Goal: Information Seeking & Learning: Learn about a topic

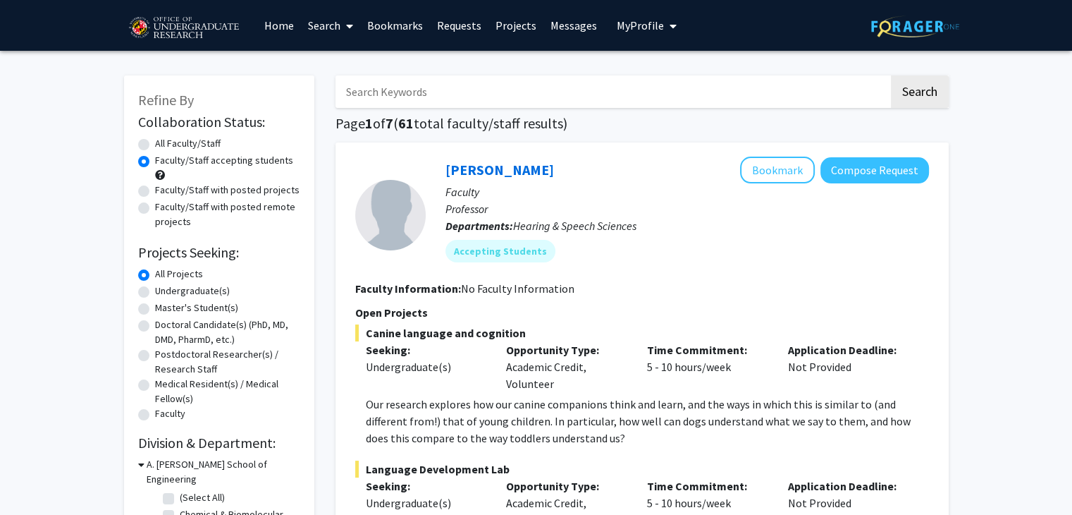
click at [392, 21] on link "Bookmarks" at bounding box center [395, 25] width 70 height 49
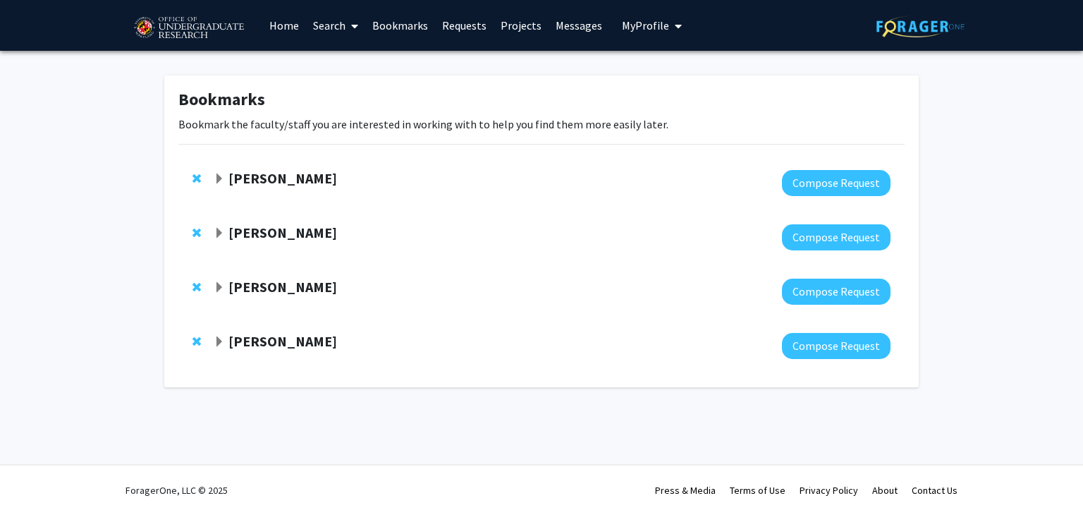
click at [282, 226] on strong "Joseph Dien" at bounding box center [282, 232] width 109 height 18
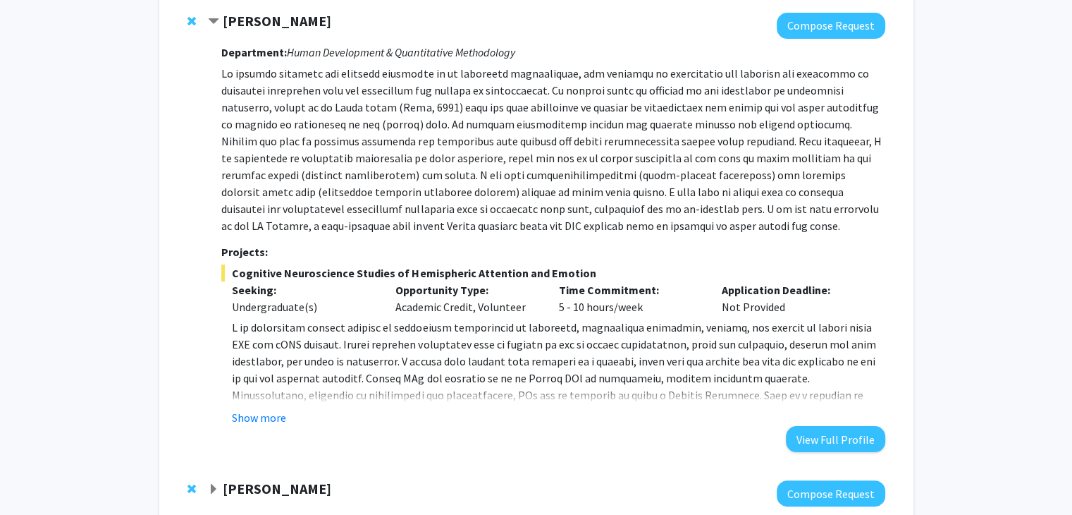
scroll to position [225, 0]
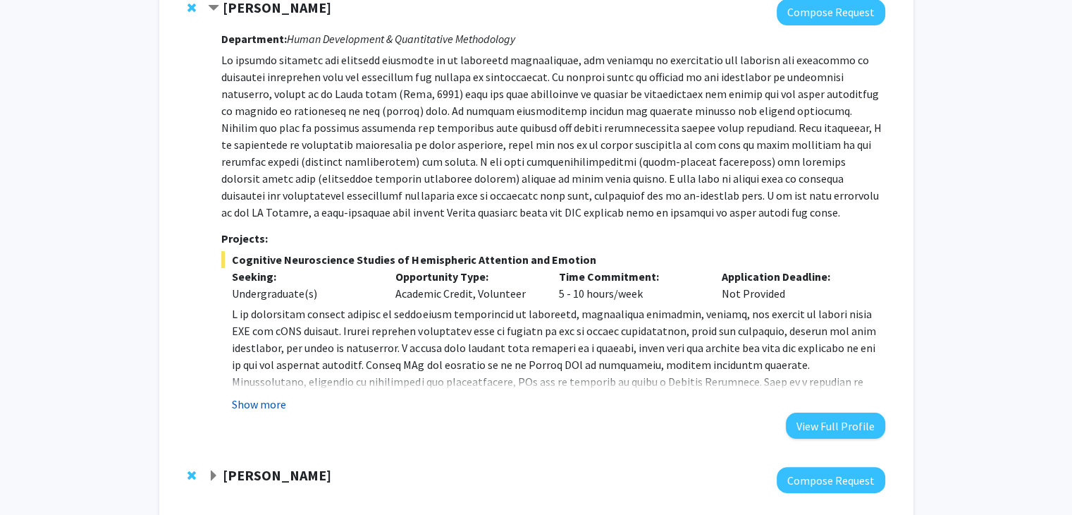
click at [253, 404] on button "Show more" at bounding box center [259, 404] width 54 height 17
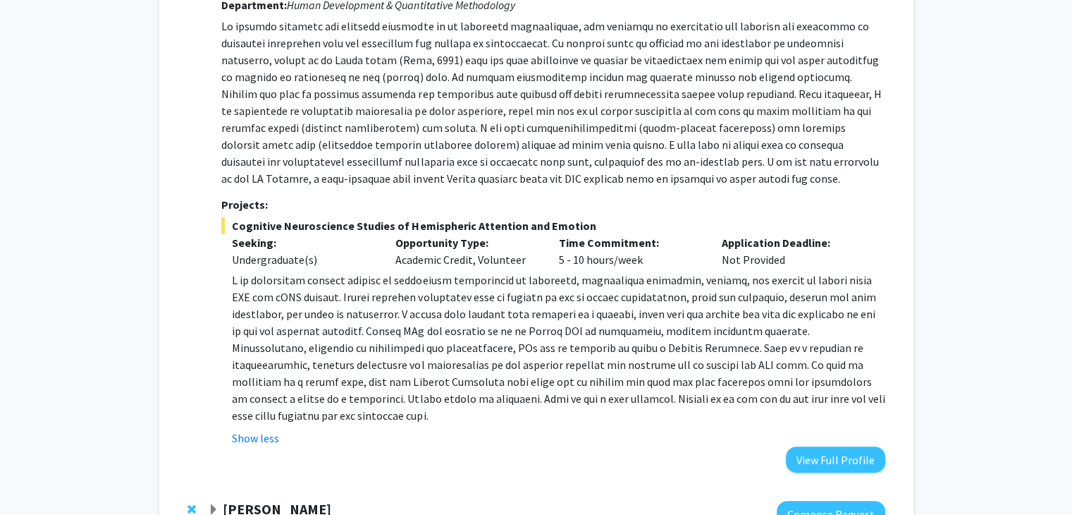
scroll to position [427, 0]
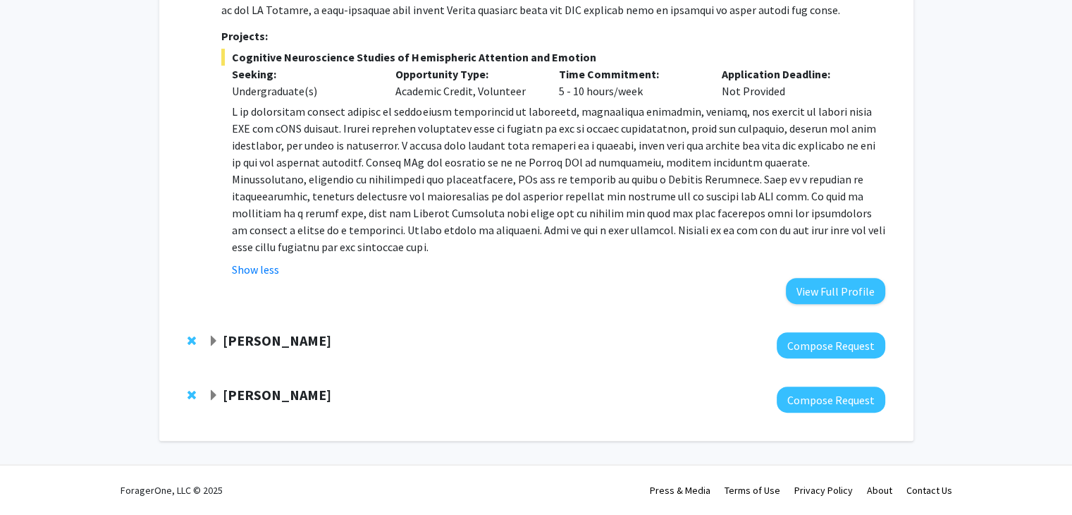
click at [217, 338] on span "Expand Macarena Farcuh Yuri Bookmark" at bounding box center [213, 341] width 11 height 11
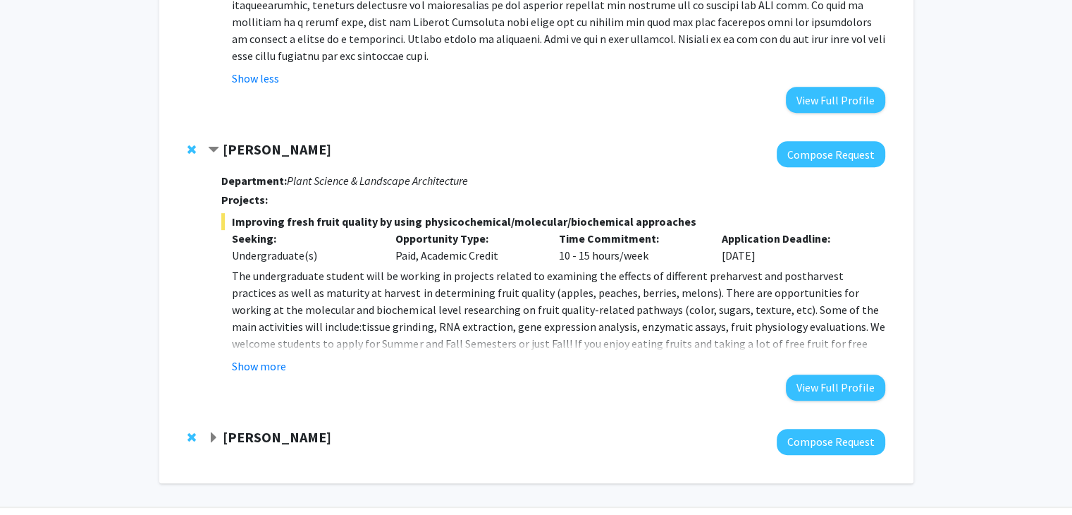
scroll to position [660, 0]
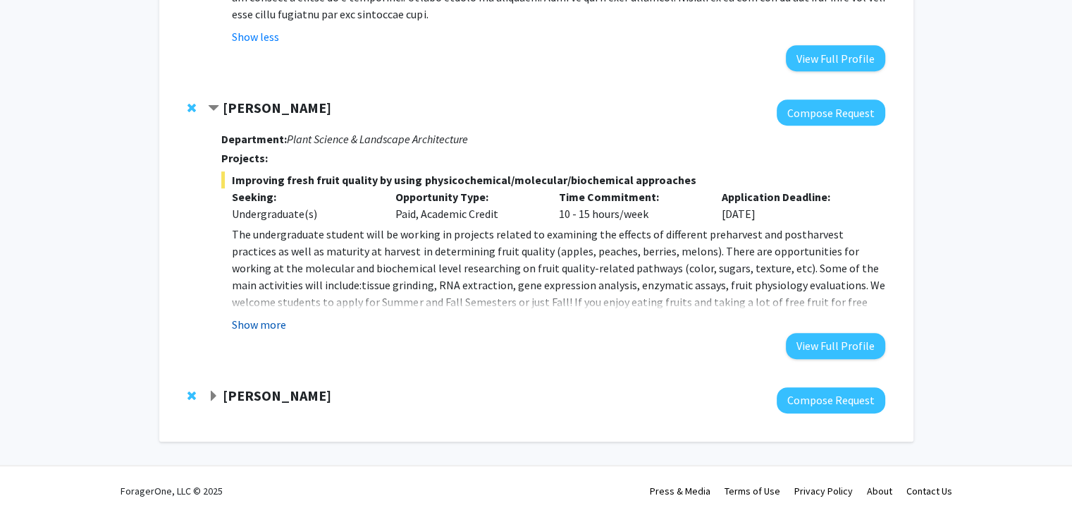
click at [255, 326] on button "Show more" at bounding box center [259, 324] width 54 height 17
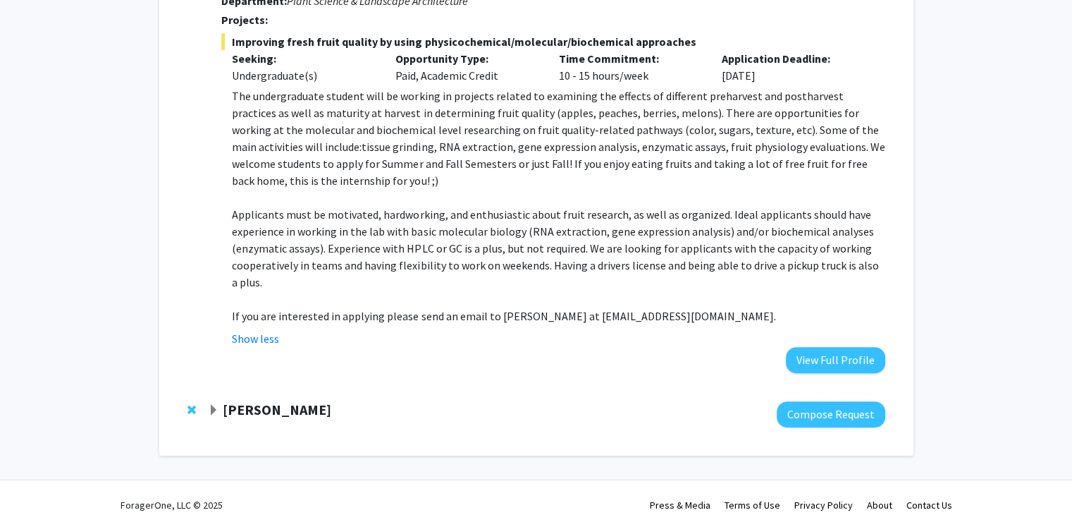
scroll to position [812, 0]
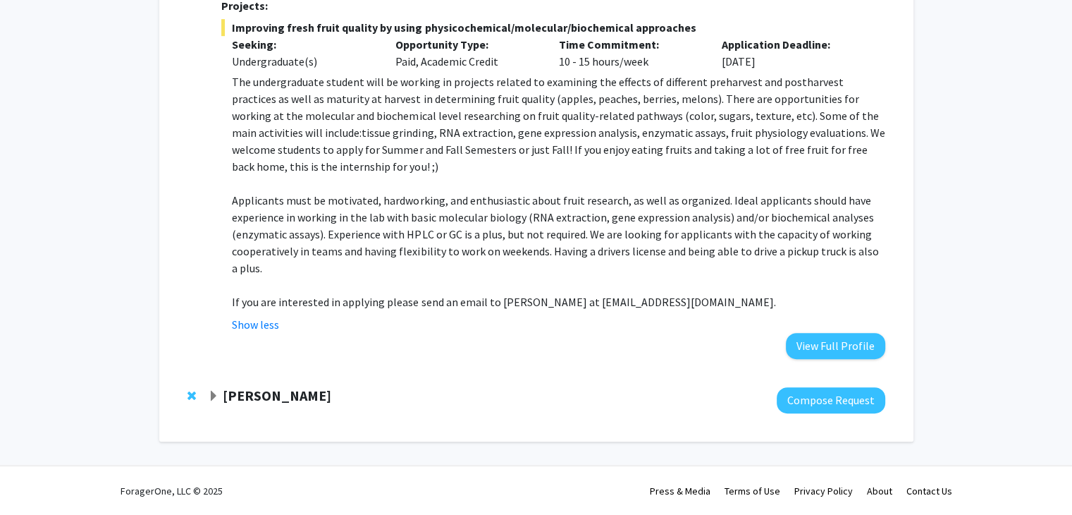
click at [234, 389] on strong "Jeremy Purcell" at bounding box center [277, 395] width 109 height 18
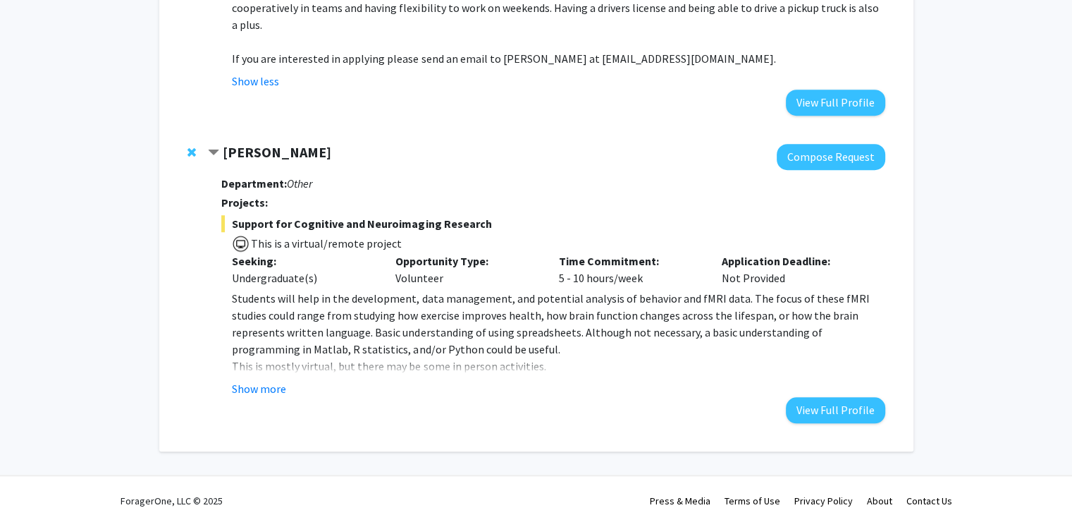
scroll to position [1057, 0]
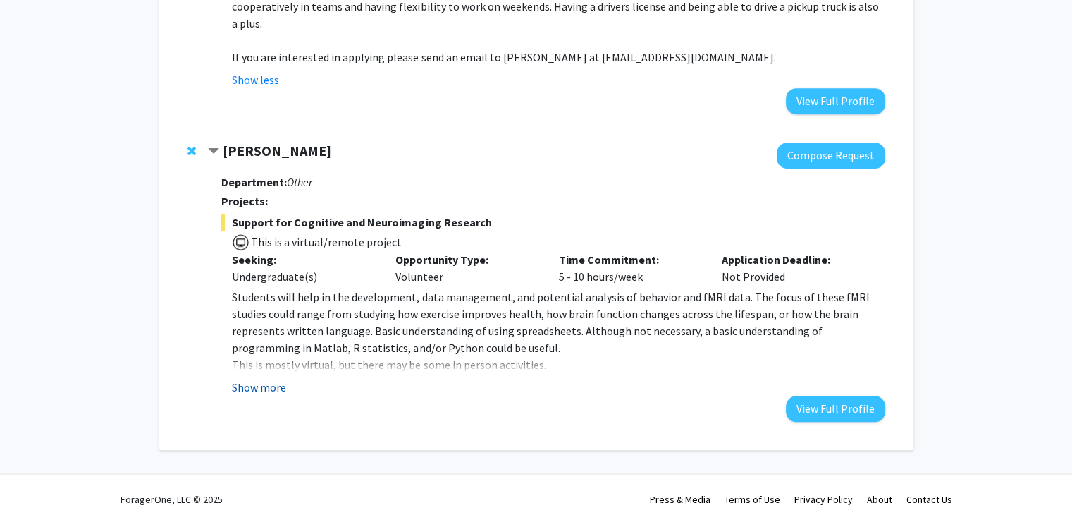
click at [234, 384] on button "Show more" at bounding box center [259, 387] width 54 height 17
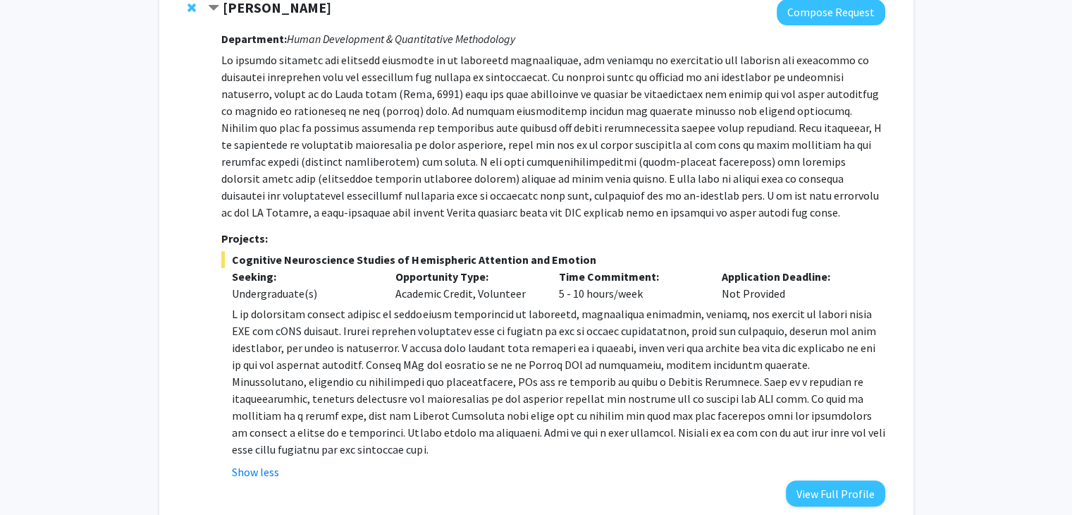
scroll to position [0, 0]
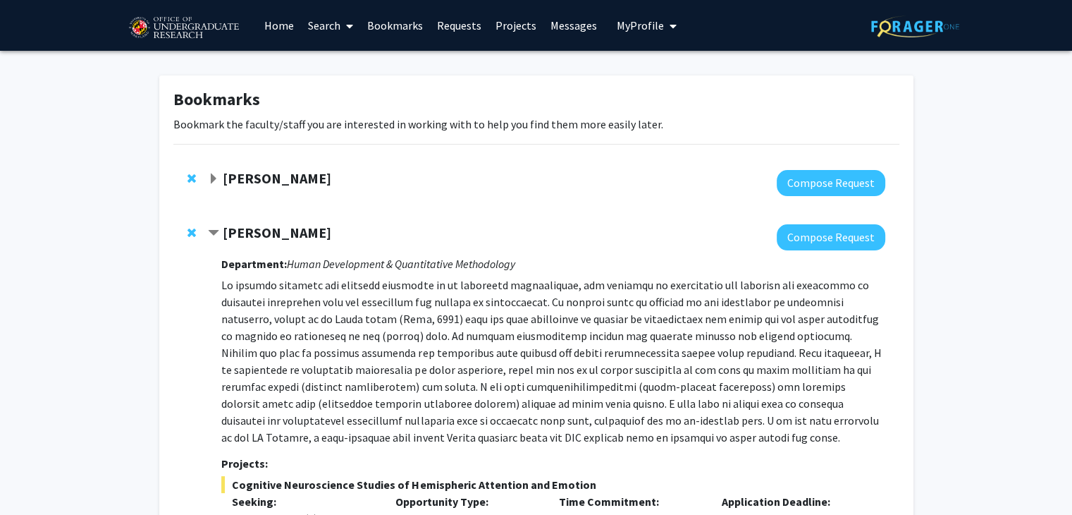
click at [324, 16] on link "Search" at bounding box center [330, 25] width 59 height 49
click at [333, 58] on span "Faculty/Staff" at bounding box center [353, 65] width 104 height 28
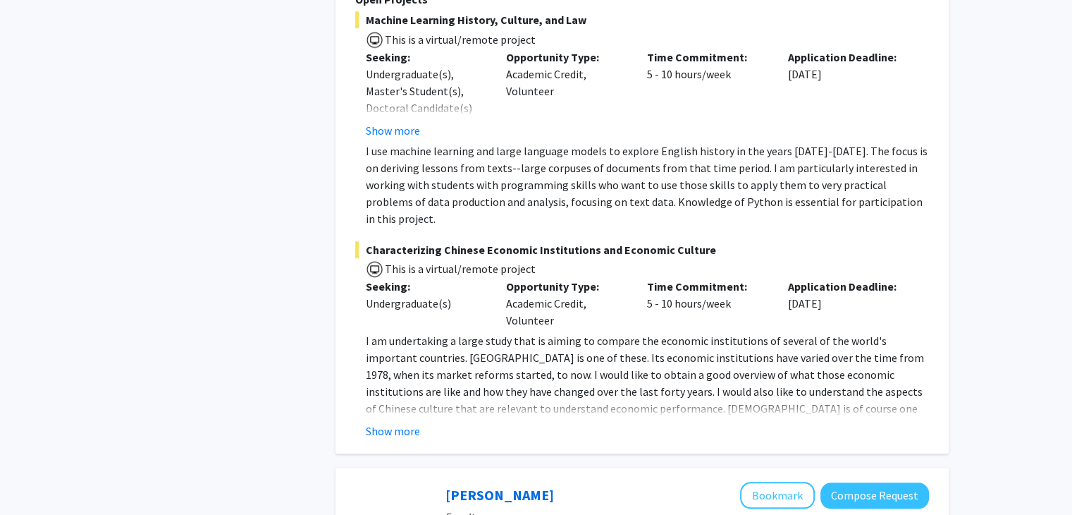
scroll to position [1409, 0]
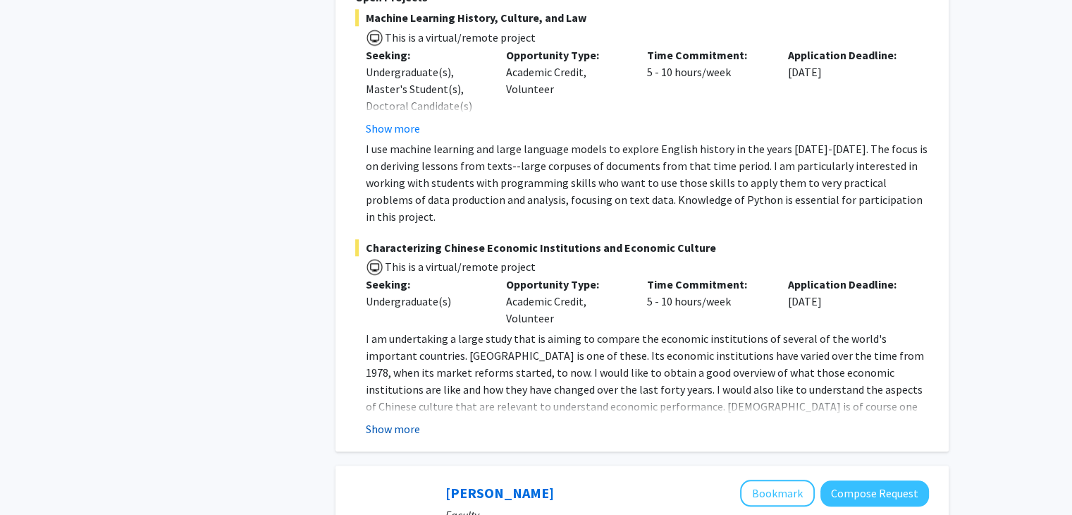
click at [388, 420] on button "Show more" at bounding box center [393, 428] width 54 height 17
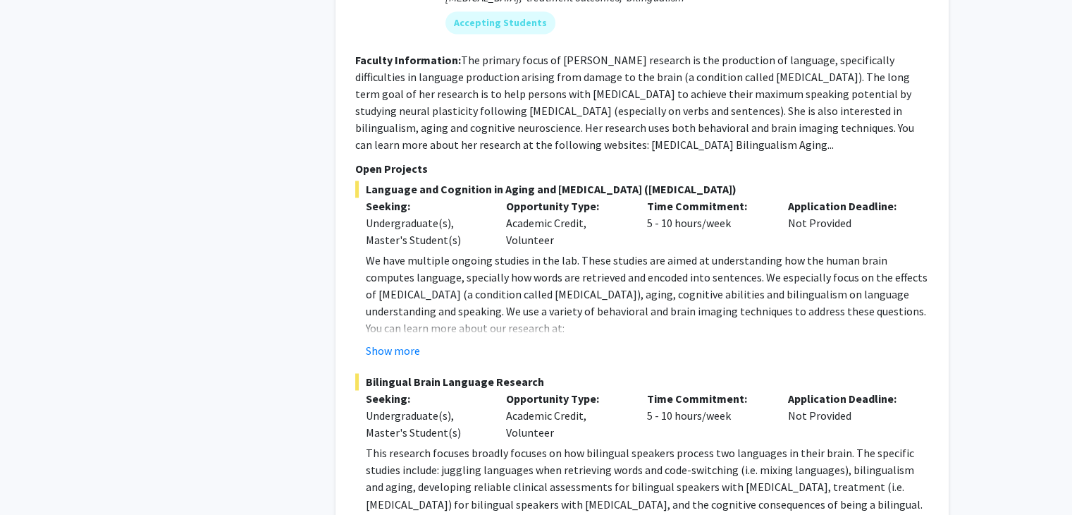
scroll to position [2179, 0]
click at [400, 343] on button "Show more" at bounding box center [393, 351] width 54 height 17
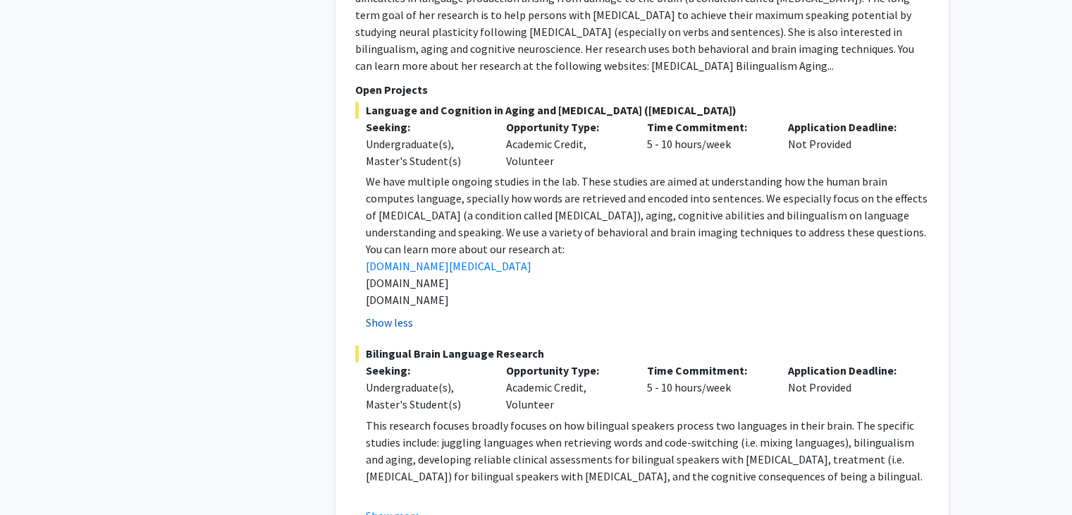
scroll to position [2264, 0]
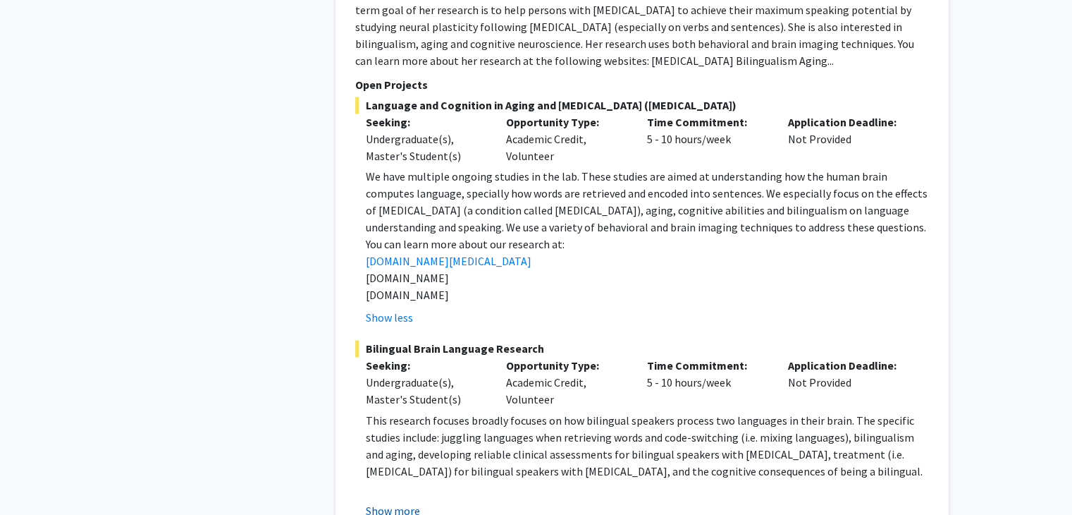
click at [390, 501] on button "Show more" at bounding box center [393, 509] width 54 height 17
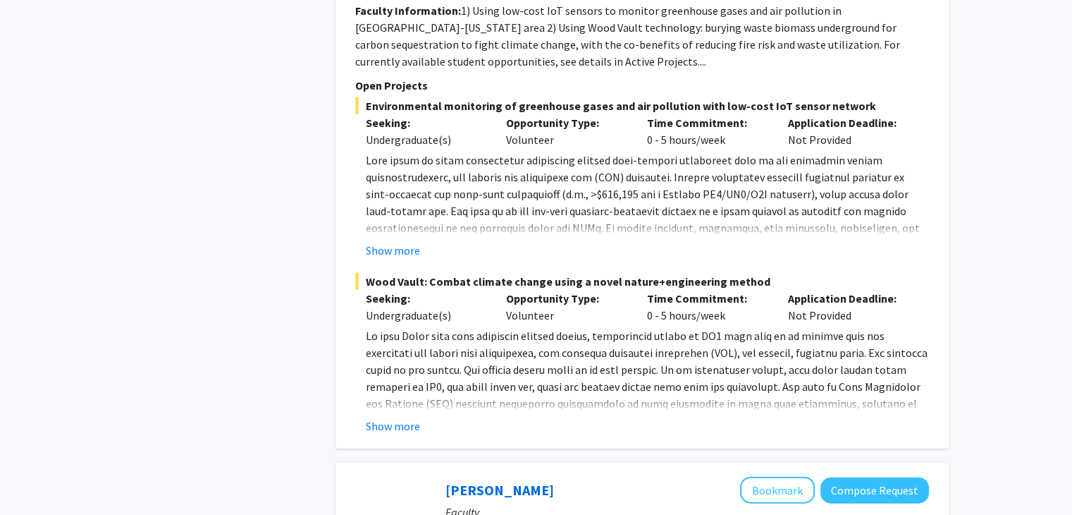
scroll to position [3048, 0]
click at [389, 417] on button "Show more" at bounding box center [393, 425] width 54 height 17
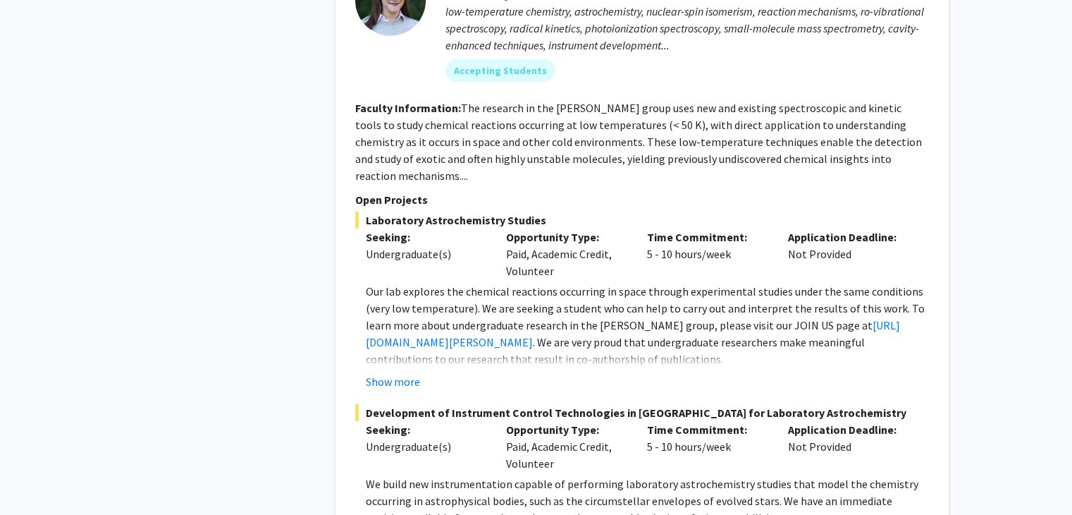
scroll to position [3927, 0]
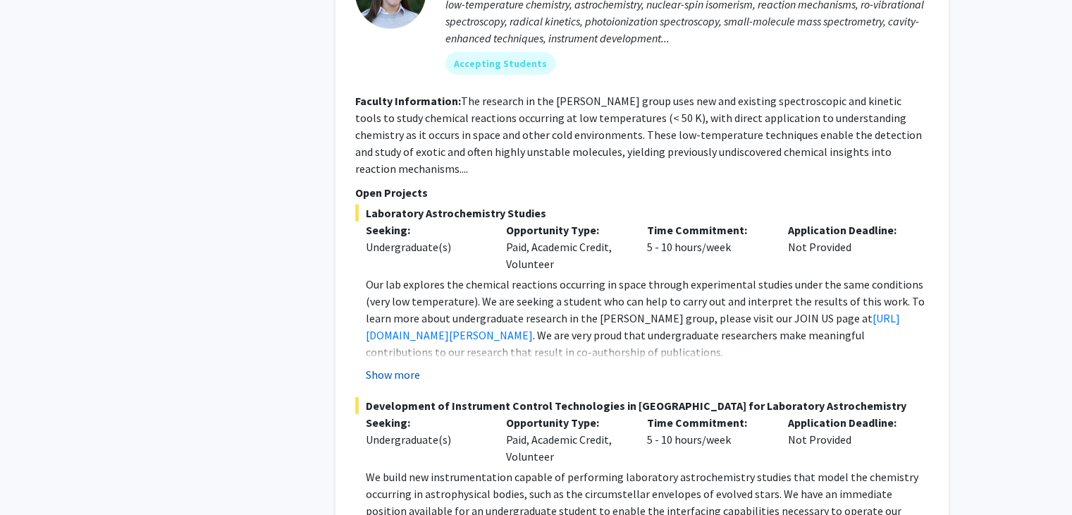
click at [393, 366] on button "Show more" at bounding box center [393, 374] width 54 height 17
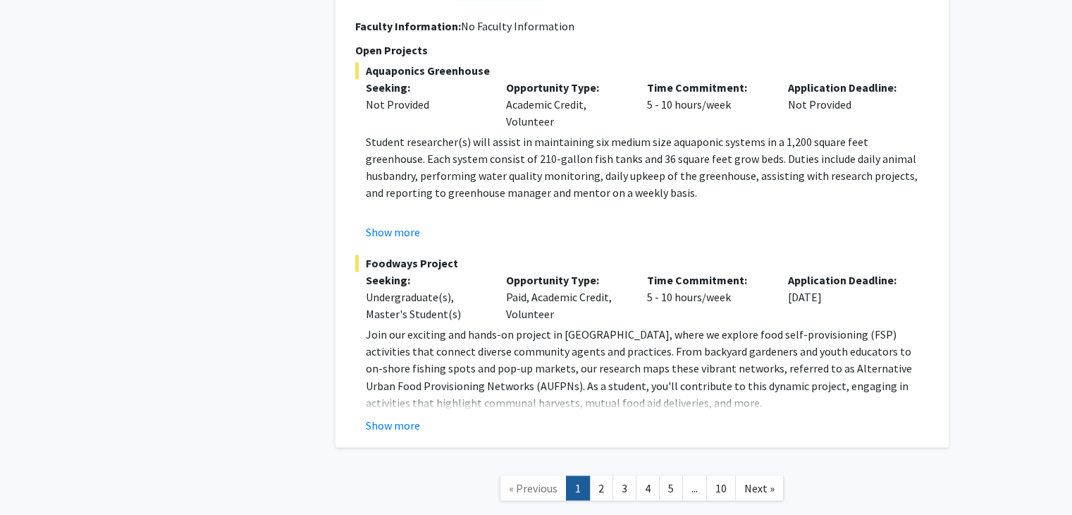
scroll to position [0, 0]
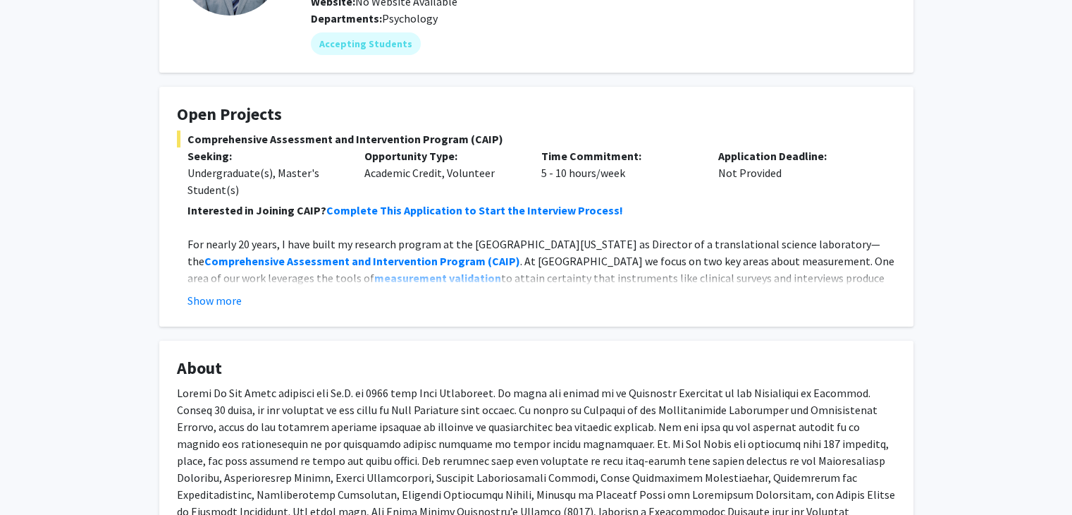
scroll to position [182, 0]
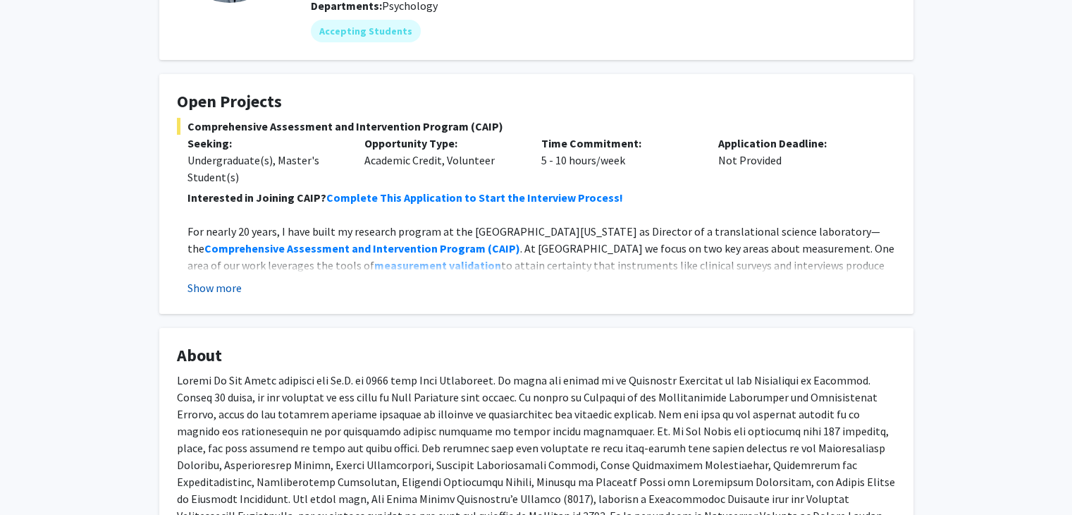
click at [219, 286] on button "Show more" at bounding box center [215, 287] width 54 height 17
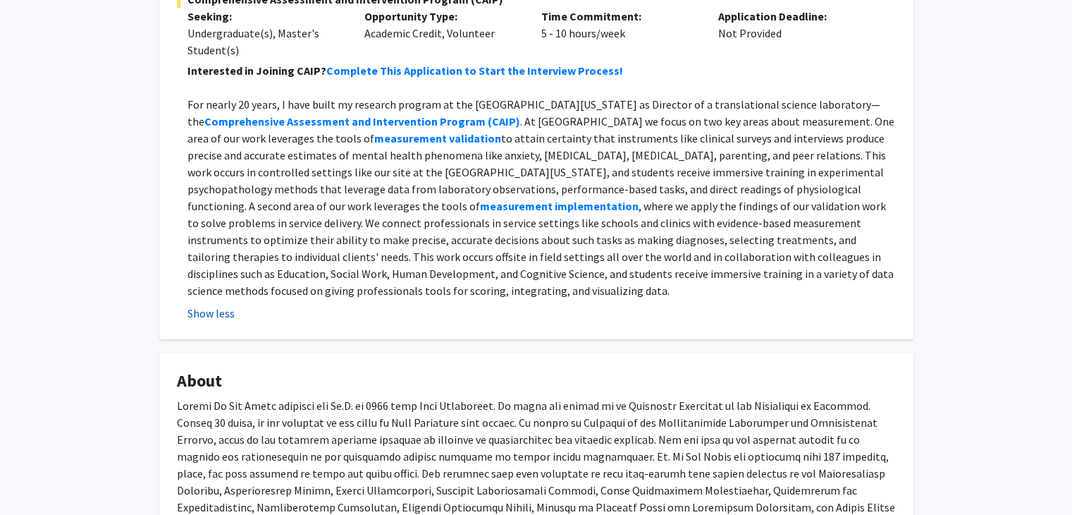
scroll to position [310, 0]
click at [307, 114] on strong "Comprehensive Assessment and Intervention Program" at bounding box center [344, 121] width 281 height 14
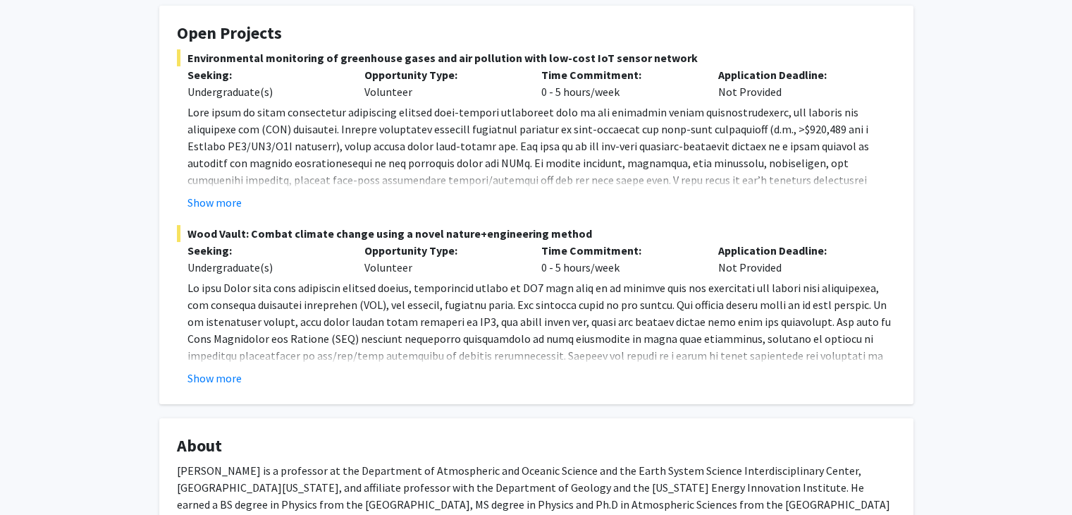
scroll to position [251, 0]
click at [216, 202] on button "Show more" at bounding box center [215, 201] width 54 height 17
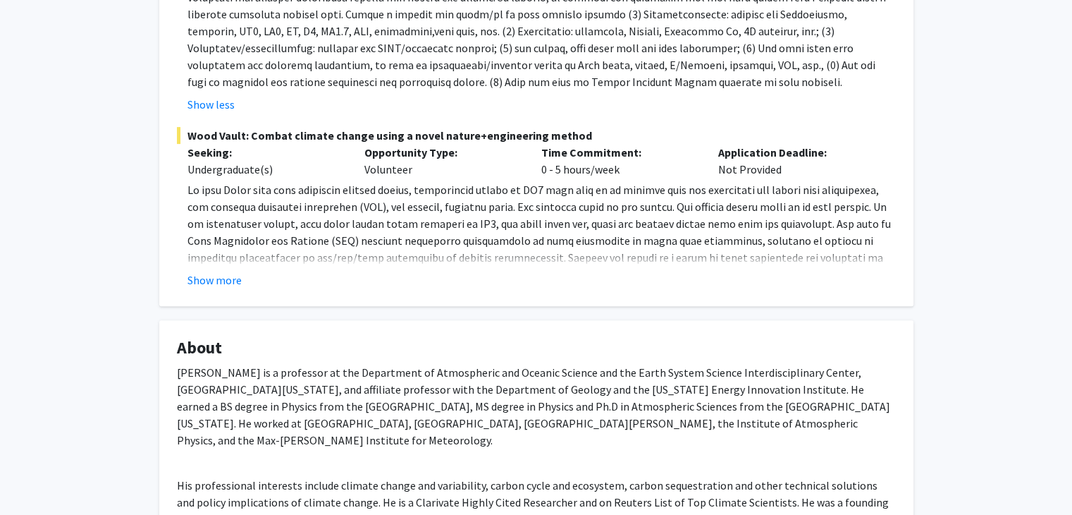
scroll to position [458, 0]
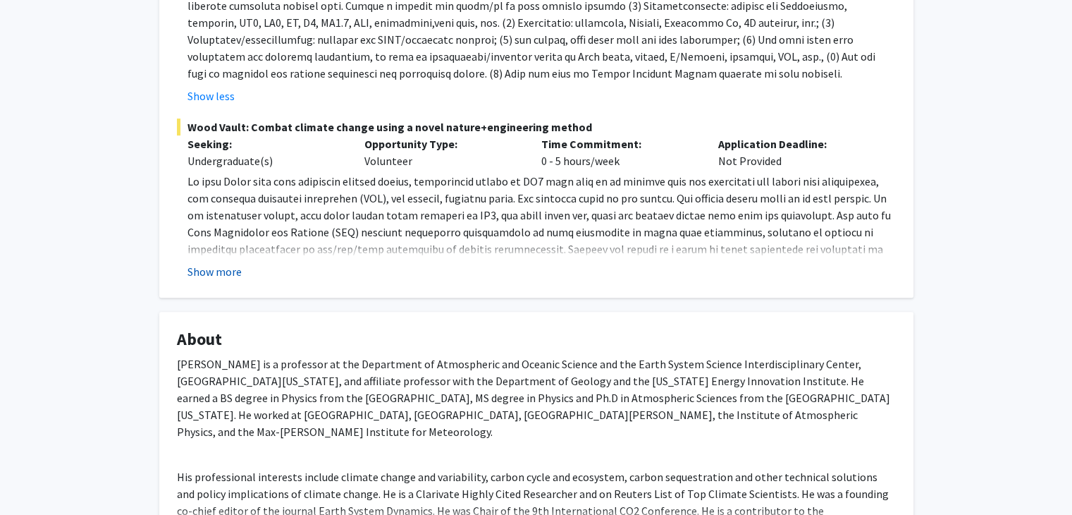
click at [222, 268] on button "Show more" at bounding box center [215, 271] width 54 height 17
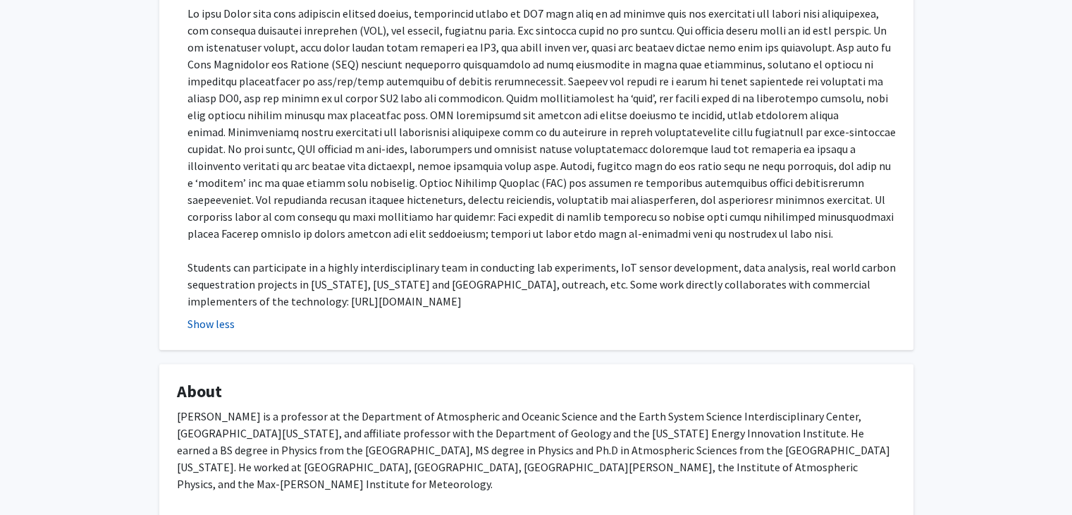
scroll to position [627, 0]
drag, startPoint x: 386, startPoint y: 294, endPoint x: 247, endPoint y: 300, distance: 138.3
click at [247, 300] on p "Students can participate in a highly interdisciplinary team in conducting lab e…" at bounding box center [542, 282] width 709 height 51
copy p "https://carbonlockdown.net/"
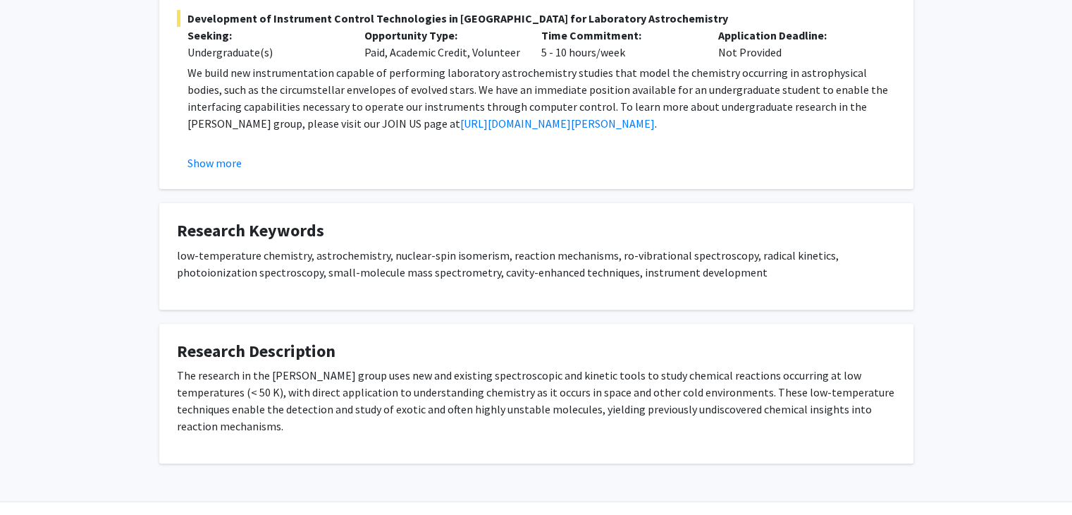
scroll to position [460, 0]
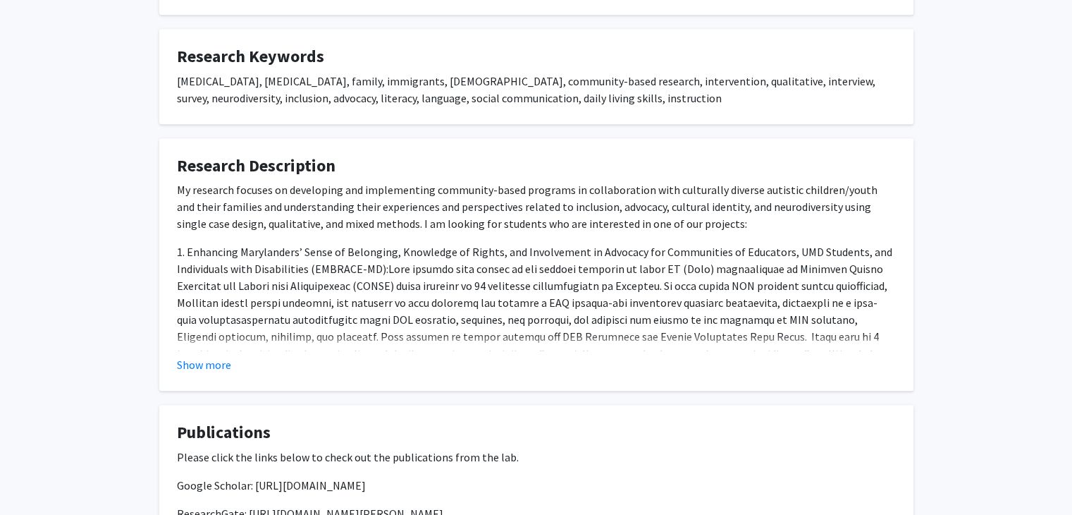
scroll to position [1190, 0]
click at [192, 354] on fg-read-more "My research focuses on developing and implementing community-based programs in …" at bounding box center [536, 277] width 719 height 192
click at [194, 363] on button "Show more" at bounding box center [204, 364] width 54 height 17
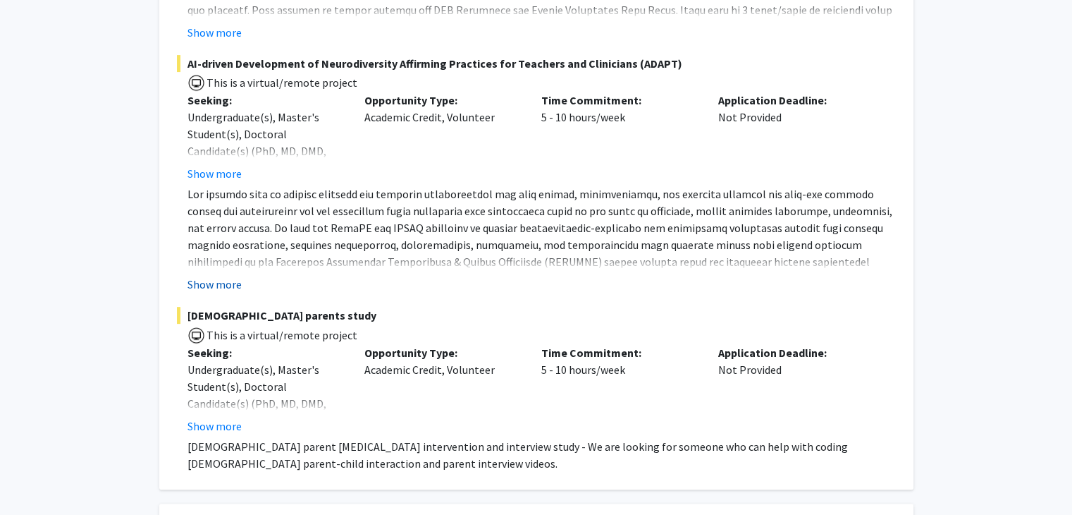
scroll to position [496, 0]
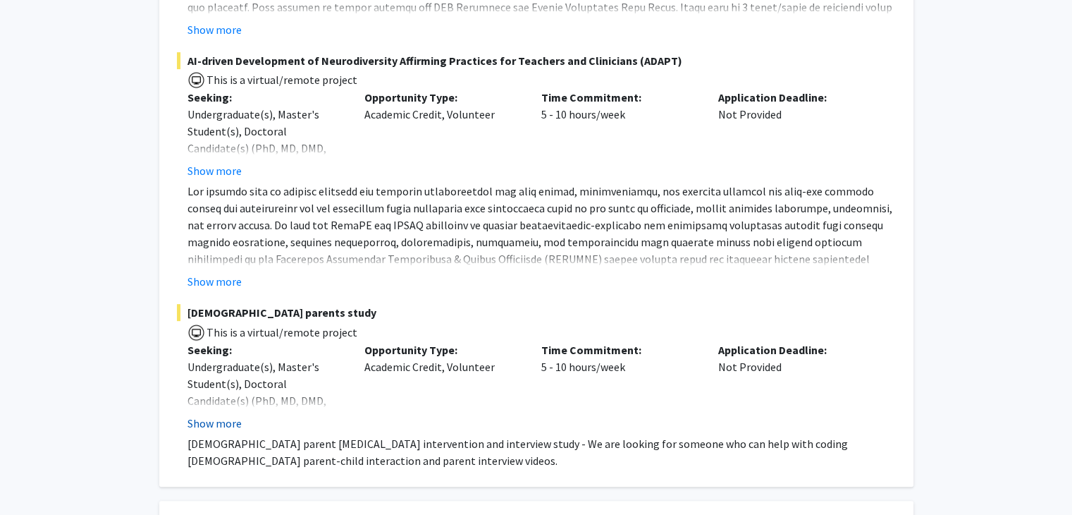
click at [229, 431] on button "Show more" at bounding box center [215, 423] width 54 height 17
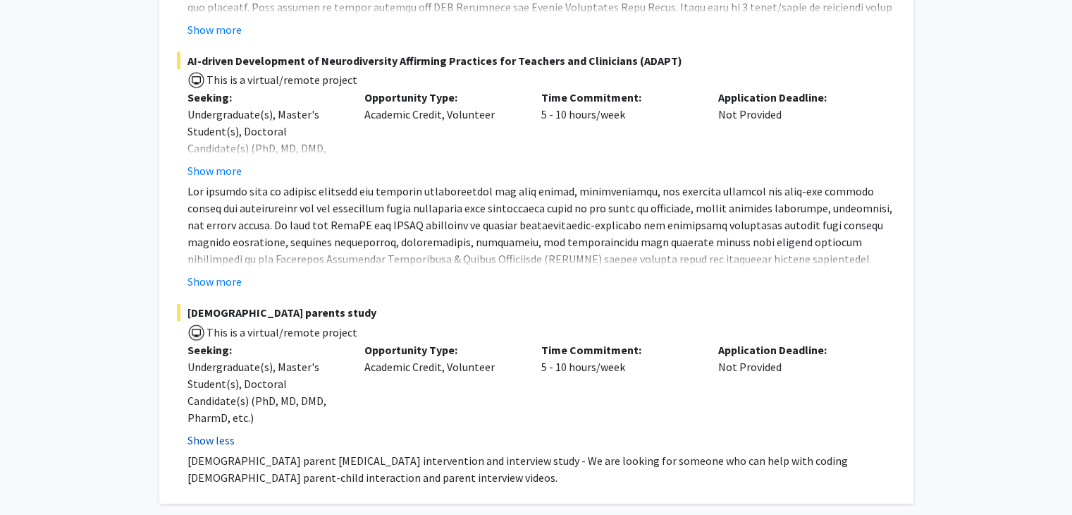
scroll to position [403, 0]
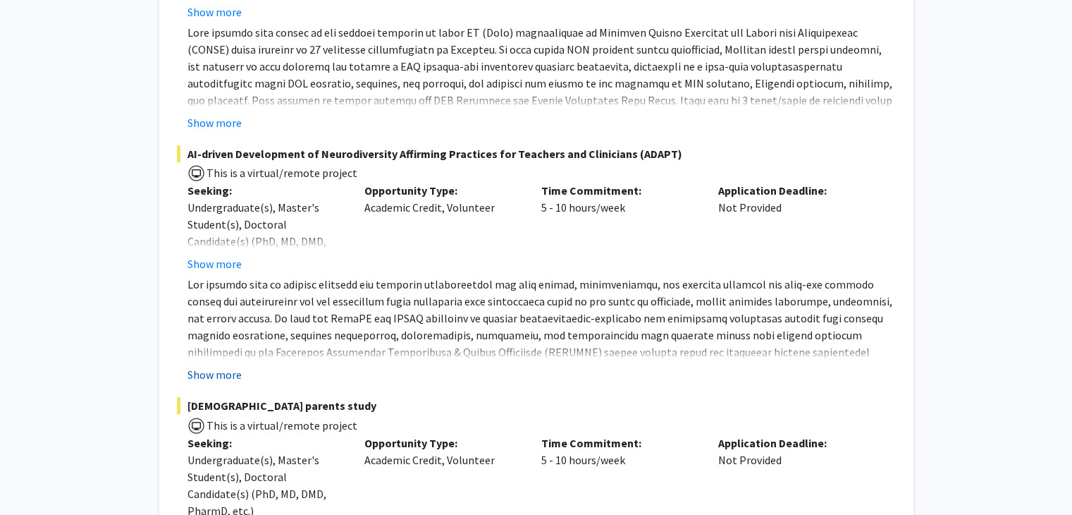
click at [223, 383] on button "Show more" at bounding box center [215, 374] width 54 height 17
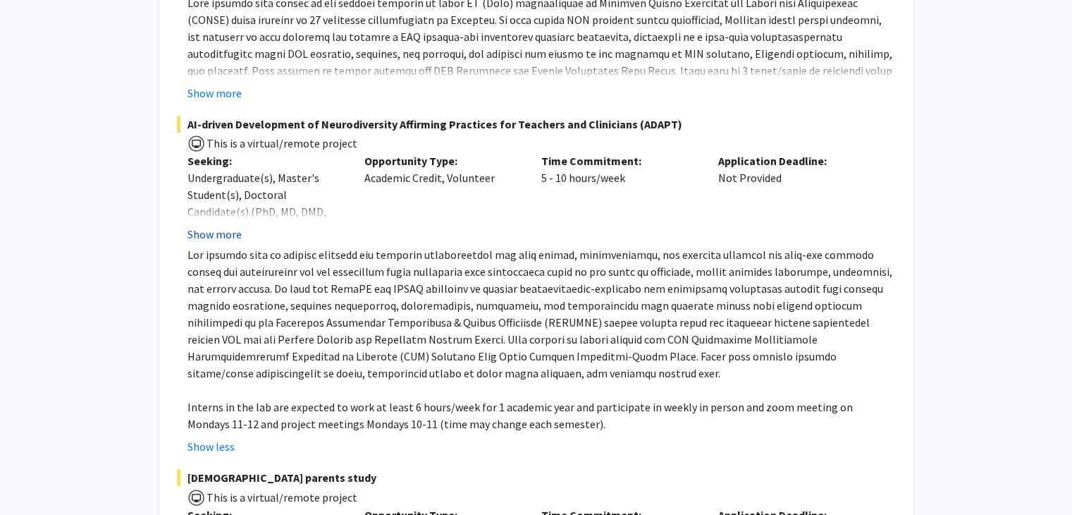
scroll to position [429, 0]
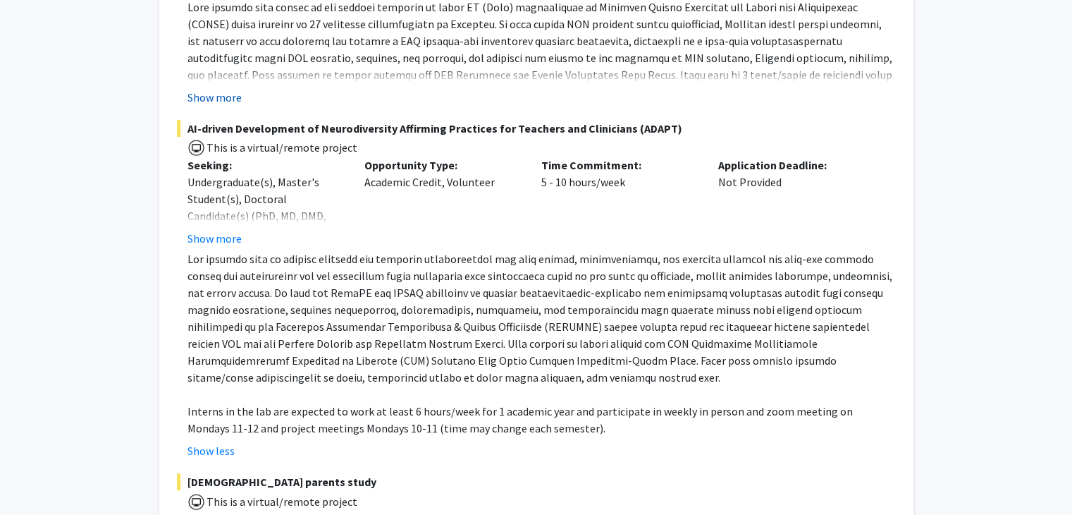
click at [230, 106] on button "Show more" at bounding box center [215, 97] width 54 height 17
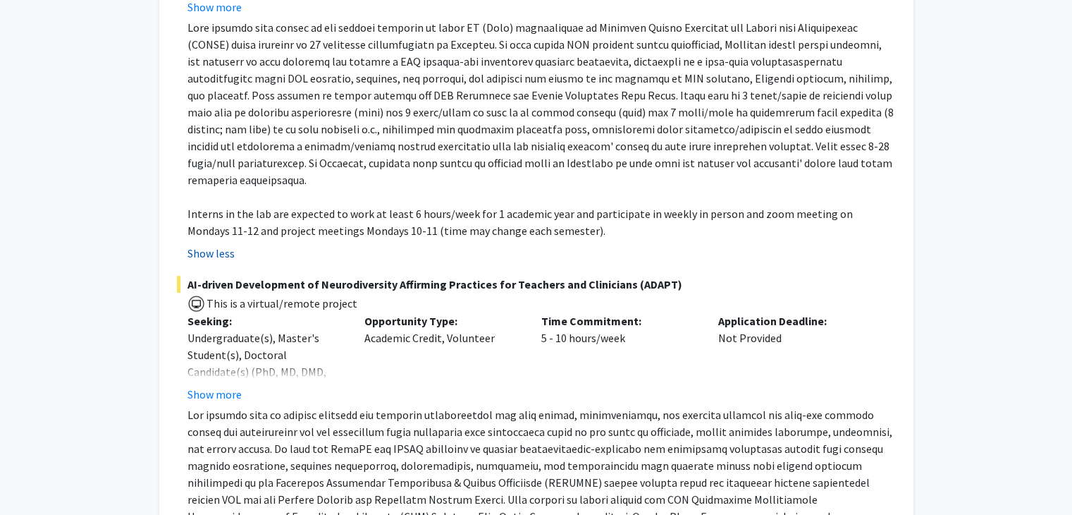
scroll to position [408, 0]
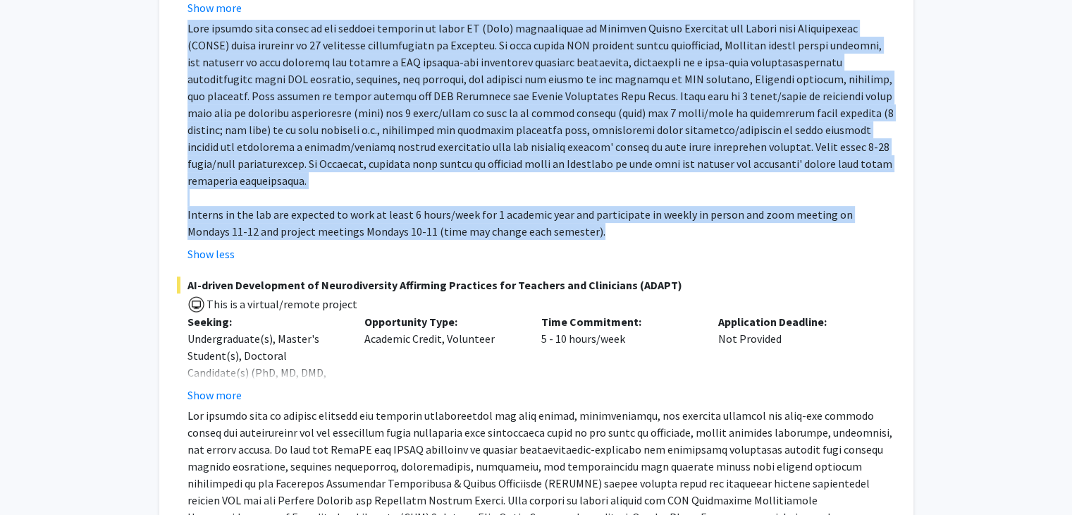
drag, startPoint x: 186, startPoint y: 47, endPoint x: 544, endPoint y: 226, distance: 399.5
click at [544, 226] on div "Interns in the lab are expected to work at least 6 hours/week for 1 academic ye…" at bounding box center [542, 130] width 709 height 220
copy div "Lore ipsumdo sita consec ad eli seddoei temporin ut labor ET (Dolo) magnaaliqua…"
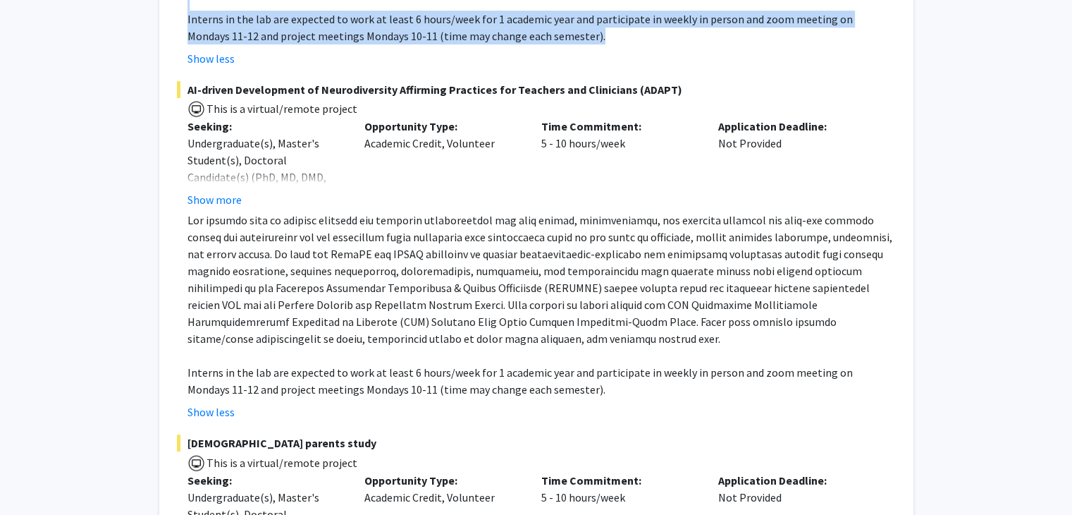
scroll to position [605, 0]
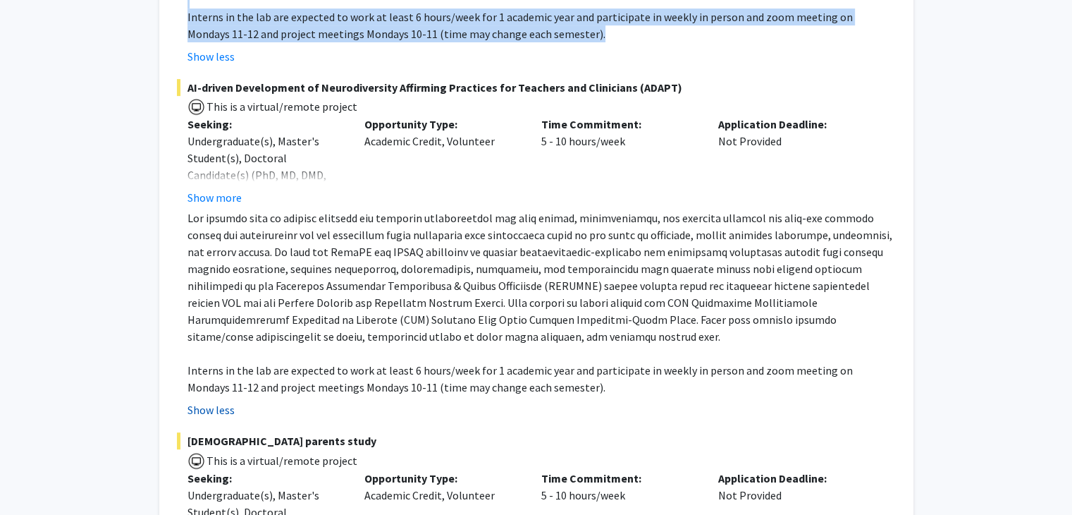
click at [224, 409] on button "Show less" at bounding box center [211, 409] width 47 height 17
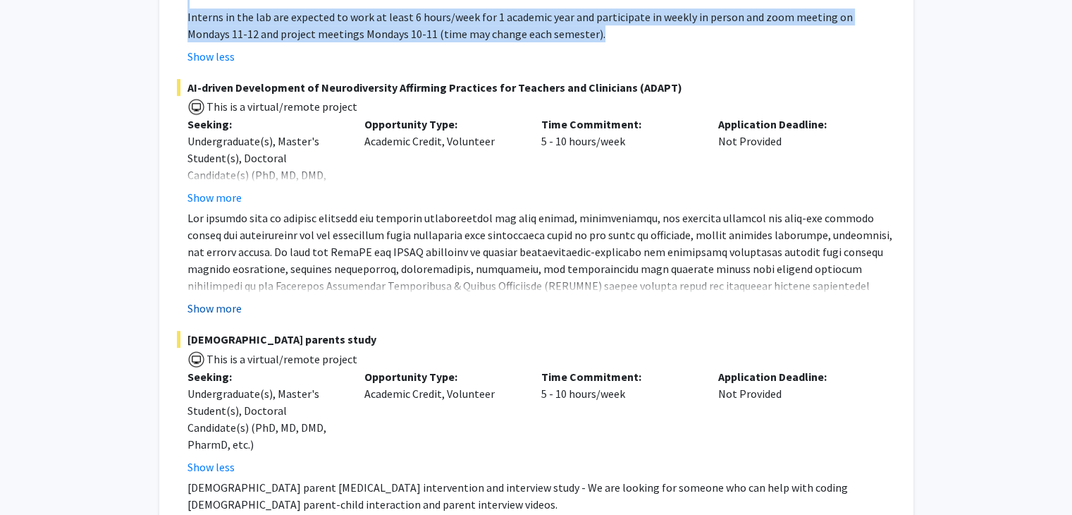
click at [209, 303] on button "Show more" at bounding box center [215, 308] width 54 height 17
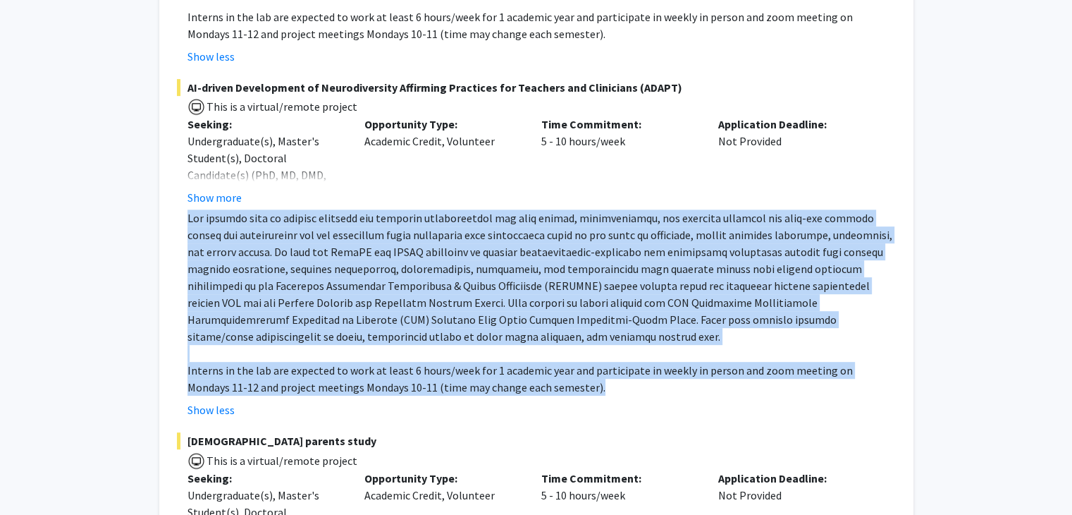
drag, startPoint x: 184, startPoint y: 218, endPoint x: 555, endPoint y: 381, distance: 405.0
click at [555, 381] on fg-read-more "Interns in the lab are expected to work at least 6 hours/week for 1 academic ye…" at bounding box center [536, 313] width 719 height 209
copy div "Our project aims to provide research and clinical opportunities for high school…"
click at [666, 322] on p at bounding box center [542, 276] width 709 height 135
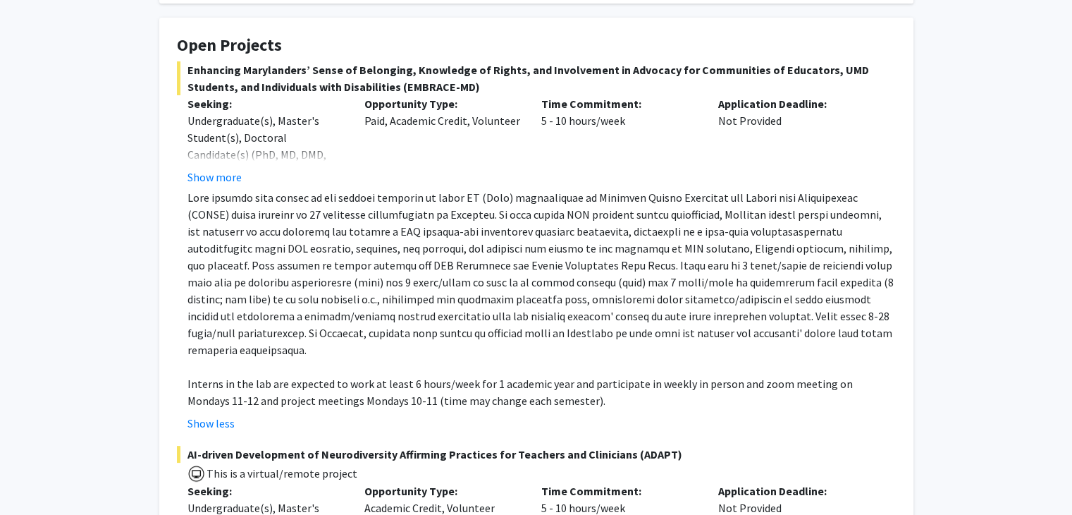
scroll to position [244, 0]
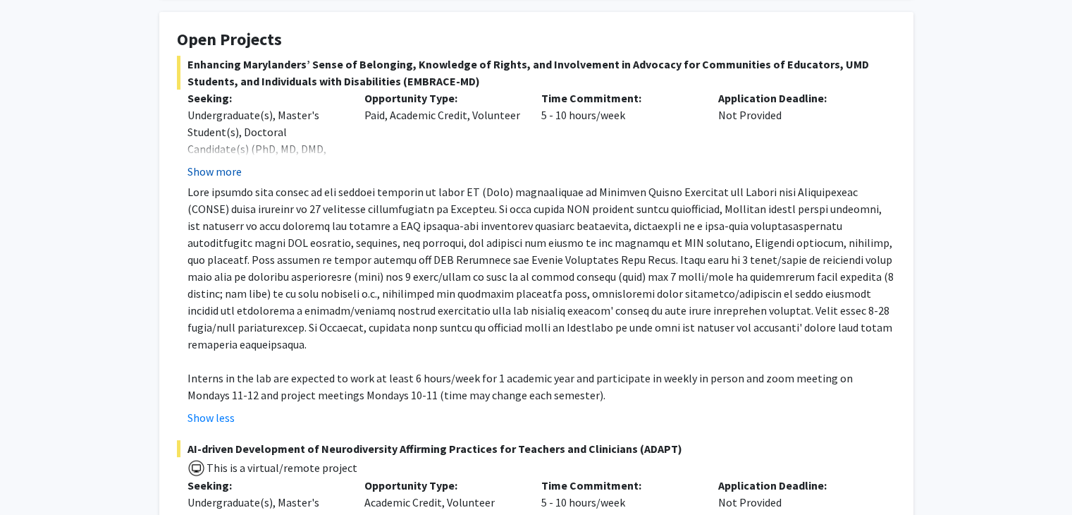
click at [202, 180] on button "Show more" at bounding box center [215, 171] width 54 height 17
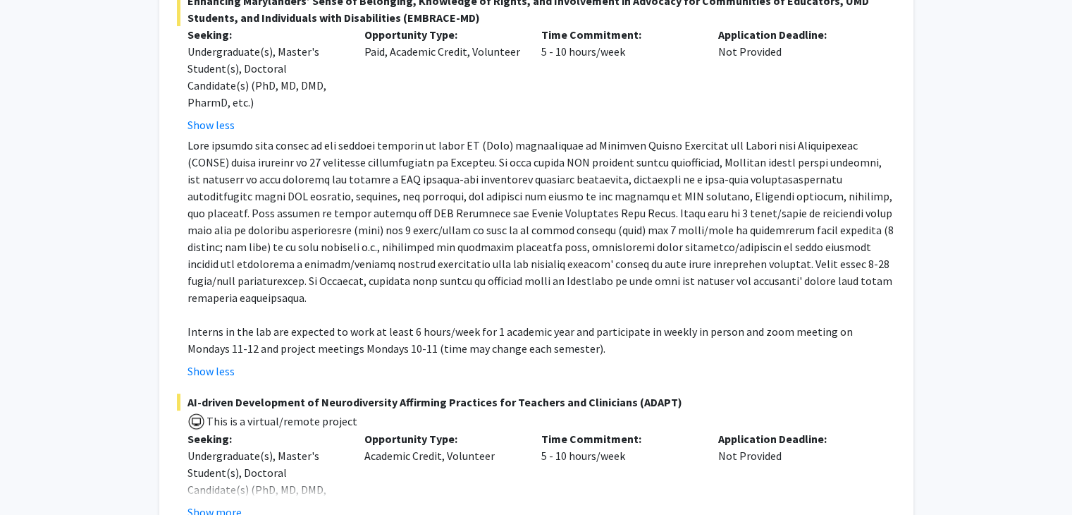
scroll to position [0, 0]
